Goal: Information Seeking & Learning: Learn about a topic

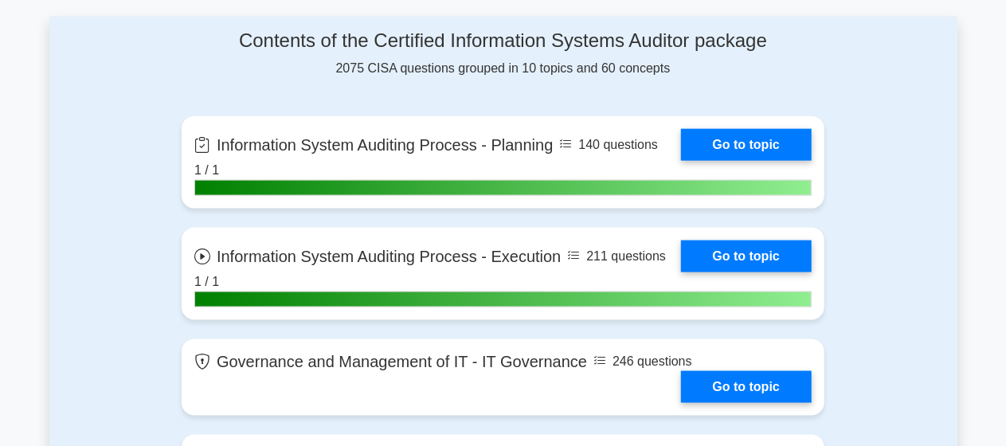
scroll to position [1015, 0]
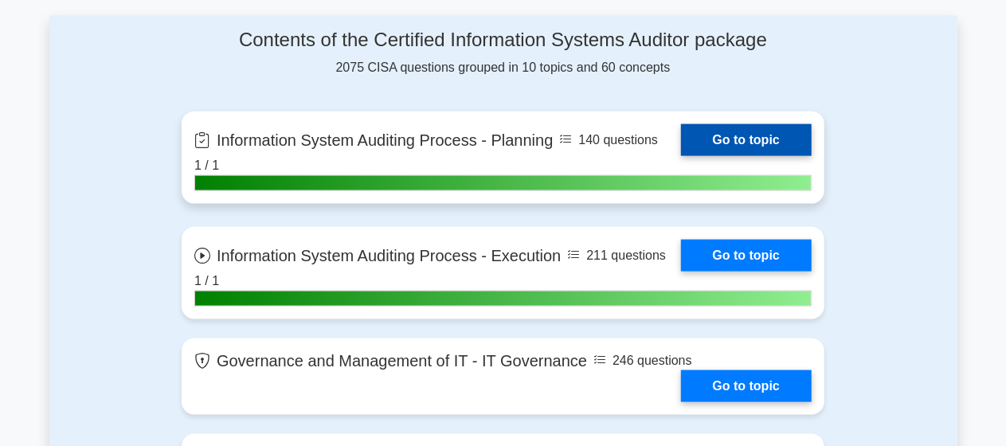
click at [752, 136] on link "Go to topic" at bounding box center [746, 140] width 131 height 32
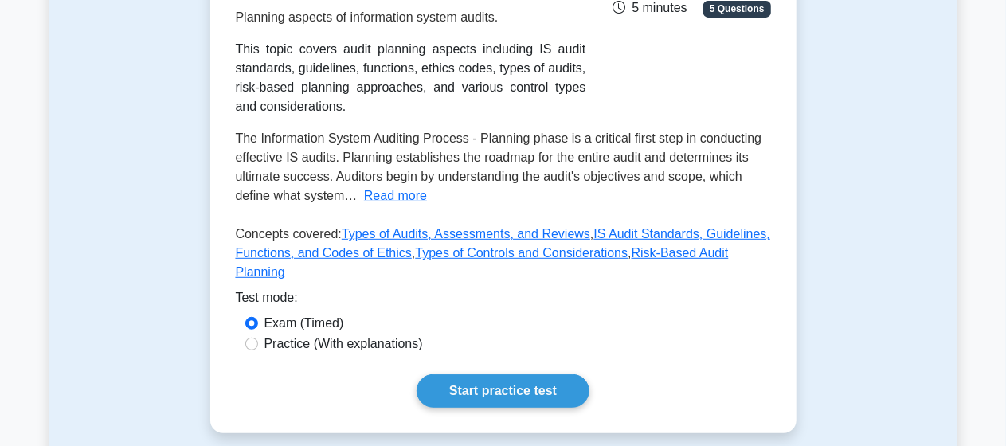
scroll to position [347, 0]
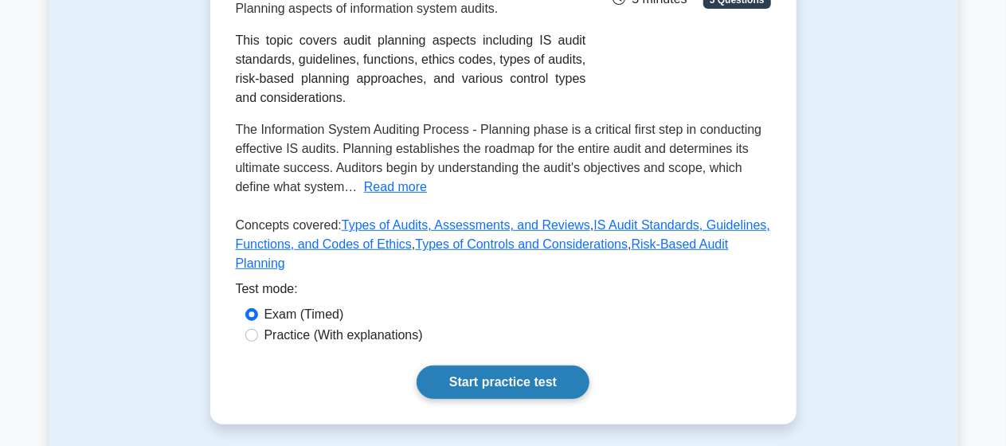
click at [475, 377] on link "Start practice test" at bounding box center [502, 381] width 173 height 33
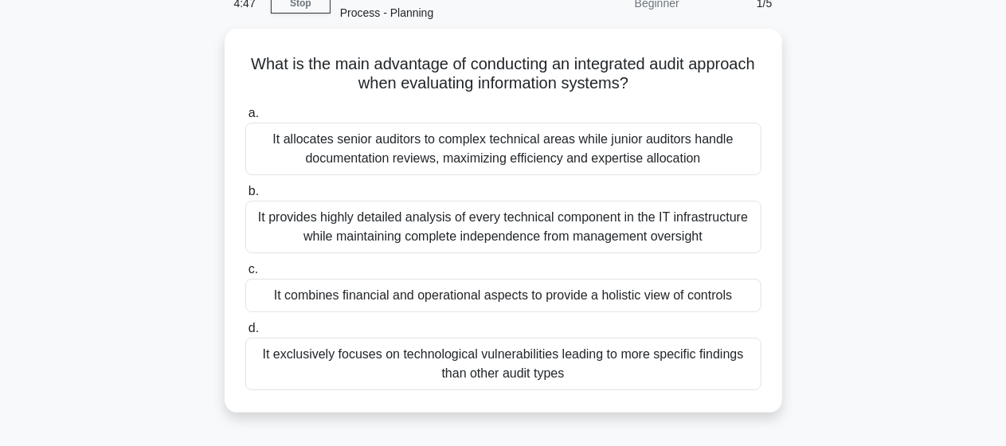
scroll to position [84, 0]
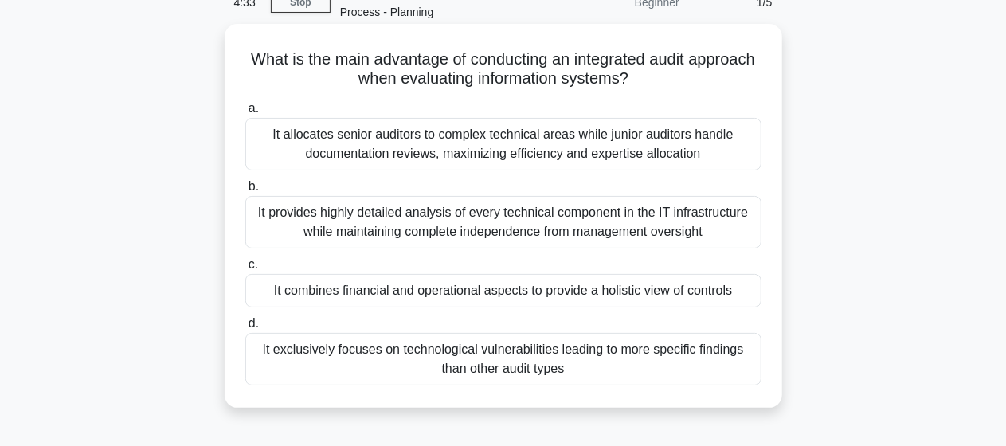
click at [326, 362] on div "It exclusively focuses on technological vulnerabilities leading to more specifi…" at bounding box center [503, 359] width 516 height 53
click at [245, 329] on input "d. It exclusively focuses on technological vulnerabilities leading to more spec…" at bounding box center [245, 323] width 0 height 10
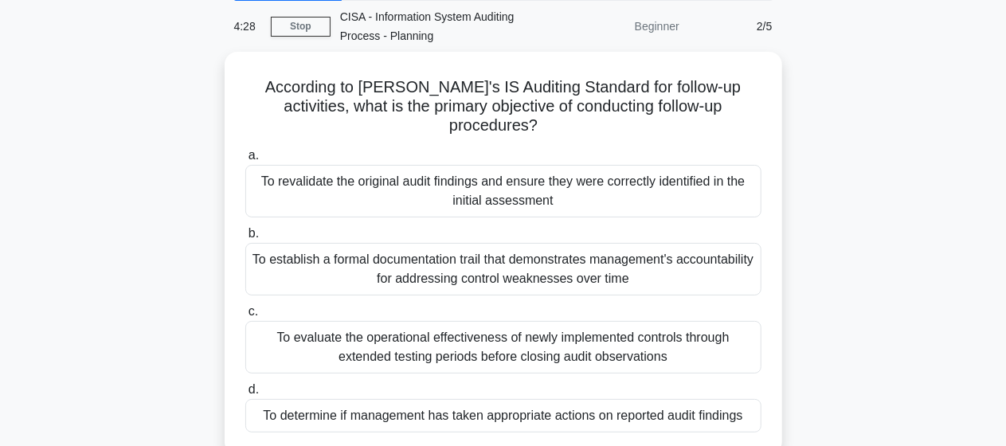
scroll to position [64, 0]
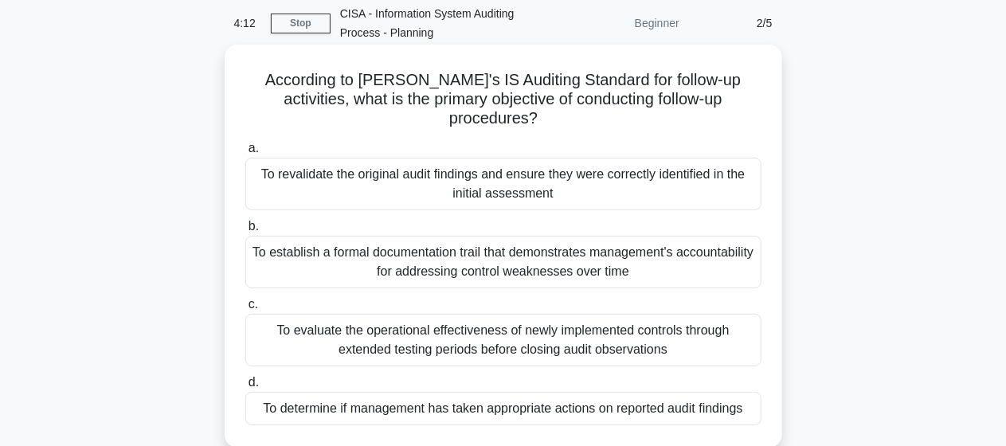
click at [483, 172] on div "To revalidate the original audit findings and ensure they were correctly identi…" at bounding box center [503, 184] width 516 height 53
click at [245, 154] on input "a. To revalidate the original audit findings and ensure they were correctly ide…" at bounding box center [245, 148] width 0 height 10
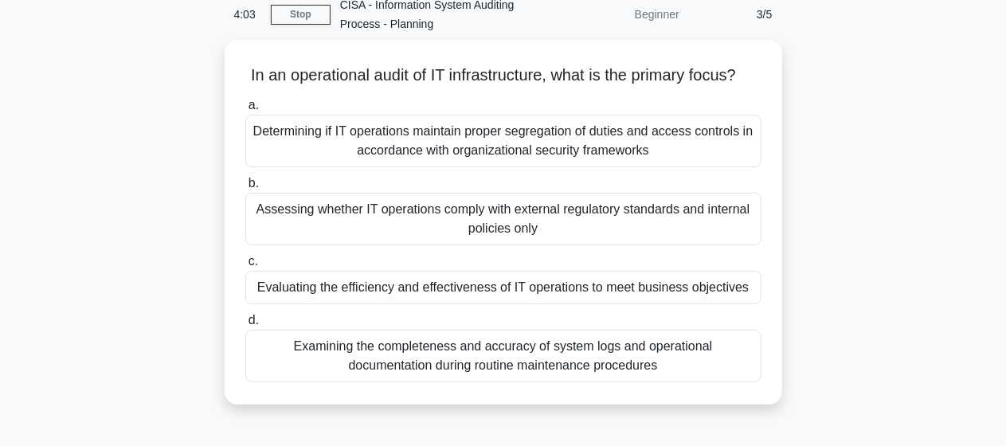
scroll to position [73, 0]
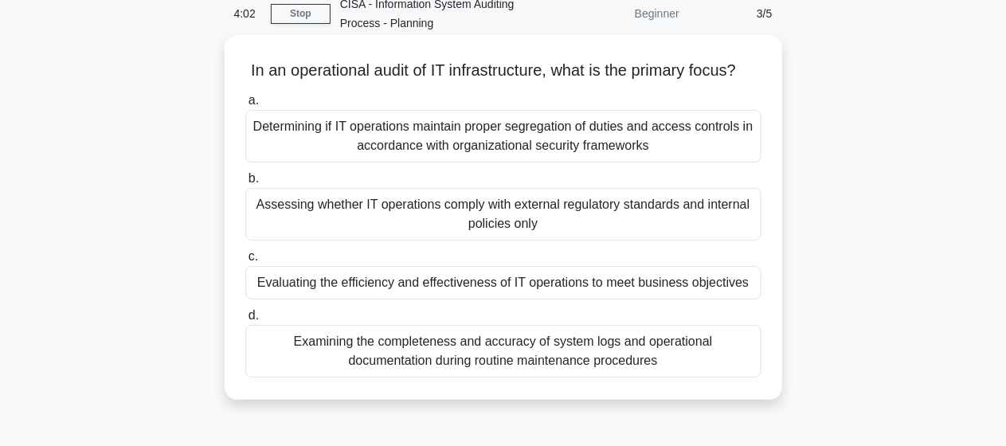
click at [486, 299] on div "Evaluating the efficiency and effectiveness of IT operations to meet business o…" at bounding box center [503, 282] width 516 height 33
click at [245, 262] on input "c. Evaluating the efficiency and effectiveness of IT operations to meet busines…" at bounding box center [245, 257] width 0 height 10
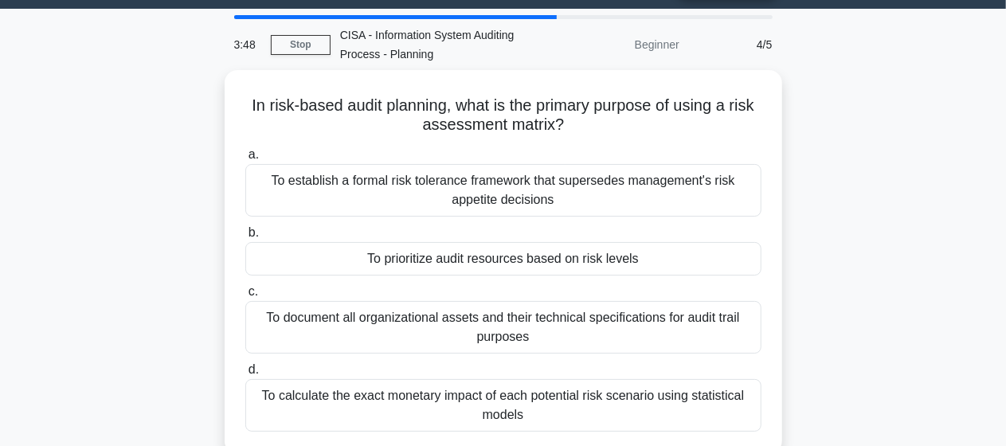
scroll to position [48, 0]
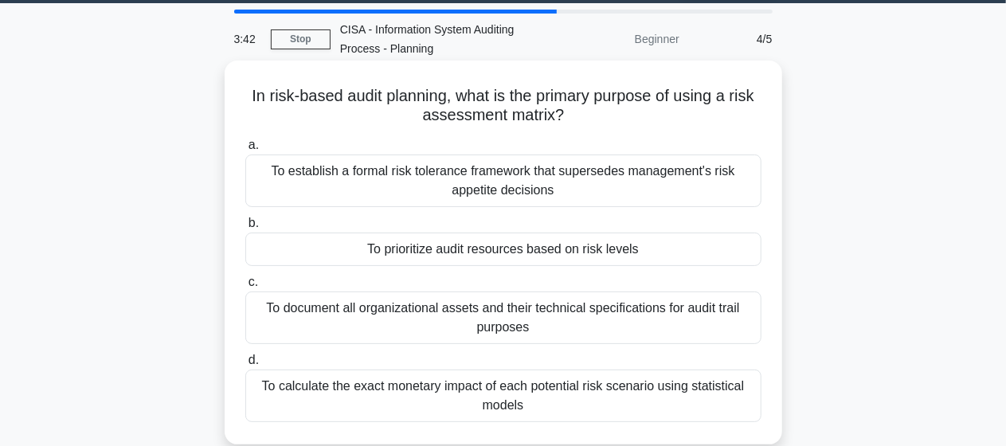
click at [604, 260] on div "To prioritize audit resources based on risk levels" at bounding box center [503, 249] width 516 height 33
click at [245, 229] on input "b. To prioritize audit resources based on risk levels" at bounding box center [245, 223] width 0 height 10
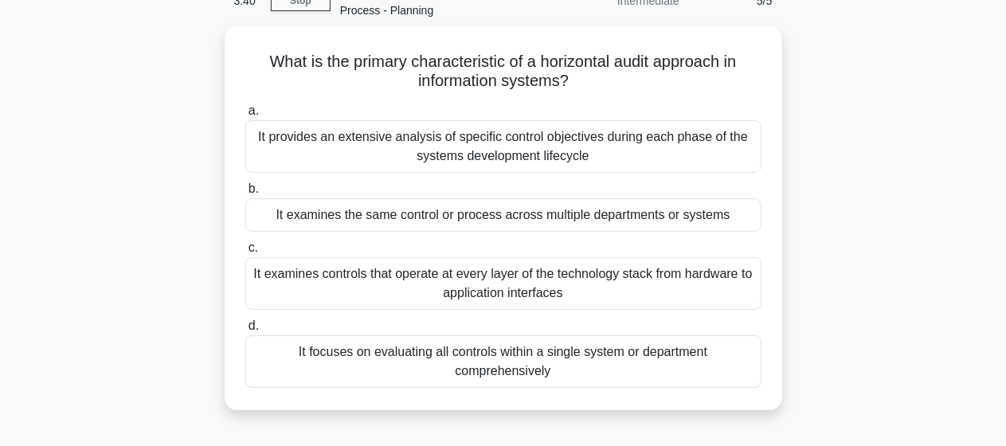
scroll to position [87, 0]
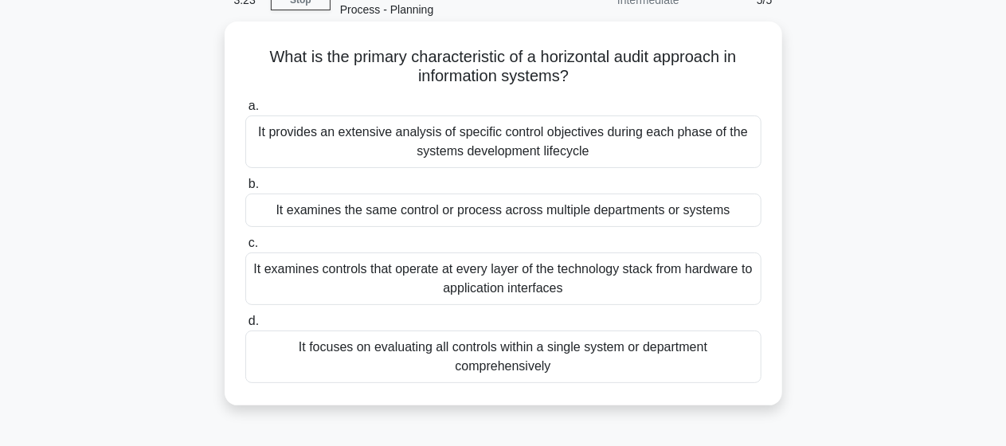
click at [664, 289] on div "It examines controls that operate at every layer of the technology stack from h…" at bounding box center [503, 278] width 516 height 53
click at [245, 248] on input "c. It examines controls that operate at every layer of the technology stack fro…" at bounding box center [245, 243] width 0 height 10
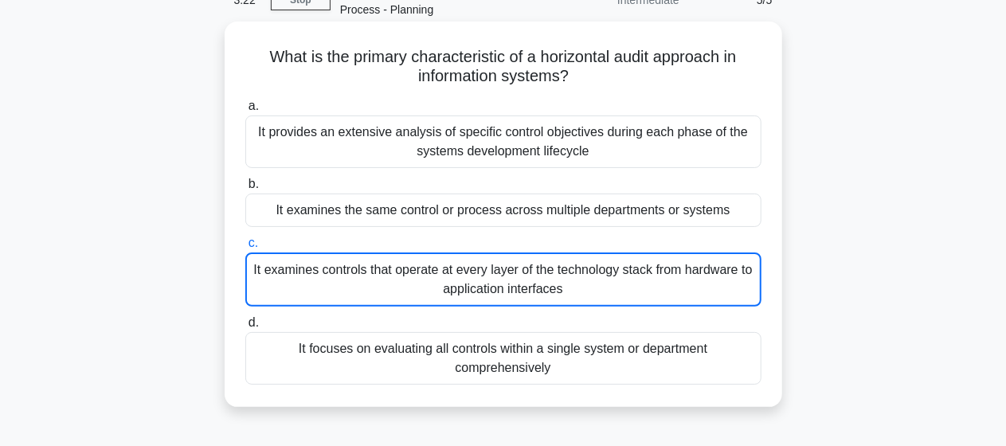
click at [622, 213] on div "It examines the same control or process across multiple departments or systems" at bounding box center [503, 209] width 516 height 33
click at [245, 190] on input "b. It examines the same control or process across multiple departments or syste…" at bounding box center [245, 184] width 0 height 10
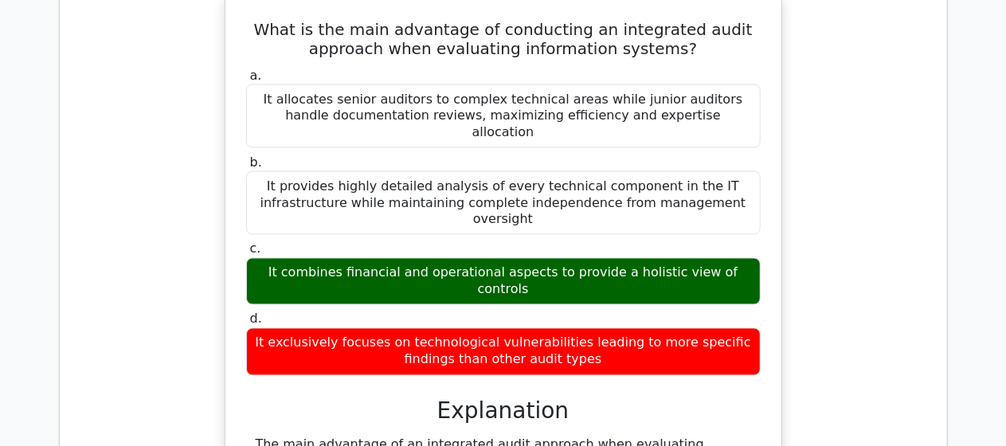
scroll to position [1280, 0]
